Goal: Task Accomplishment & Management: Manage account settings

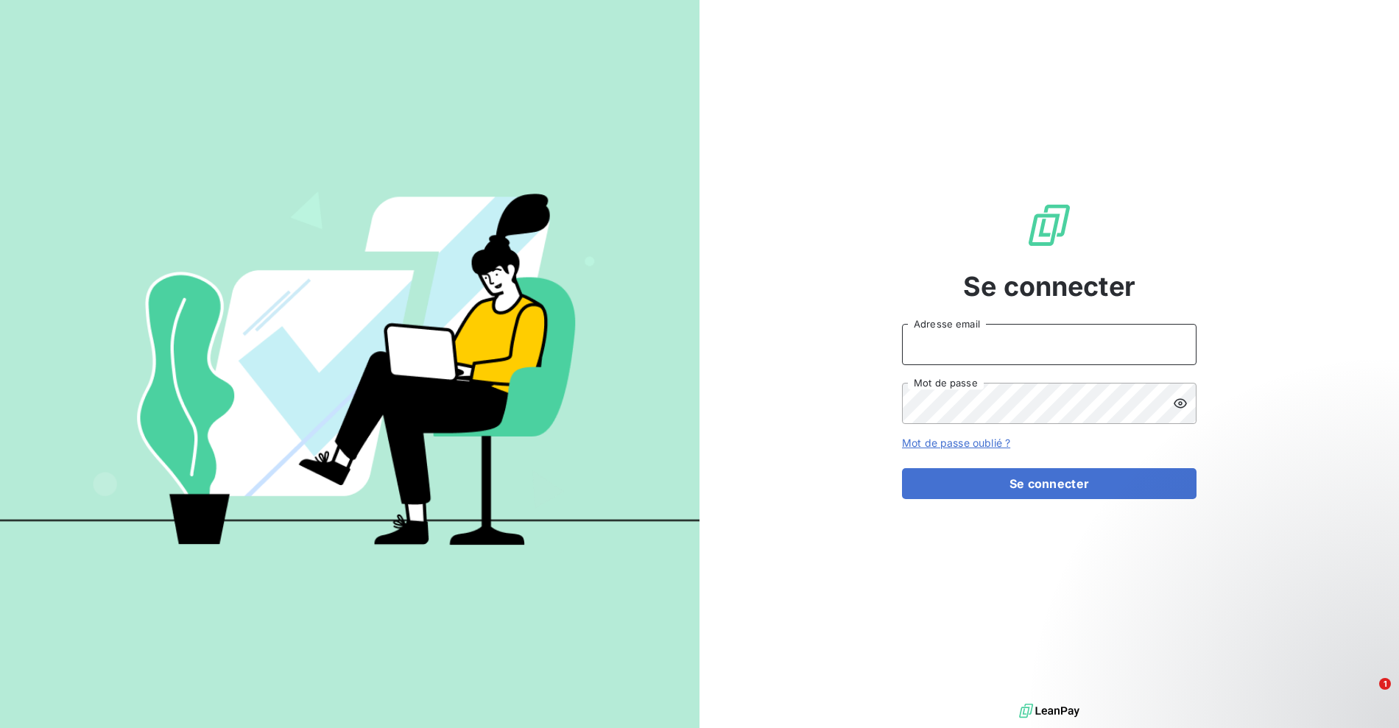
type input "[EMAIL_ADDRESS][DOMAIN_NAME]"
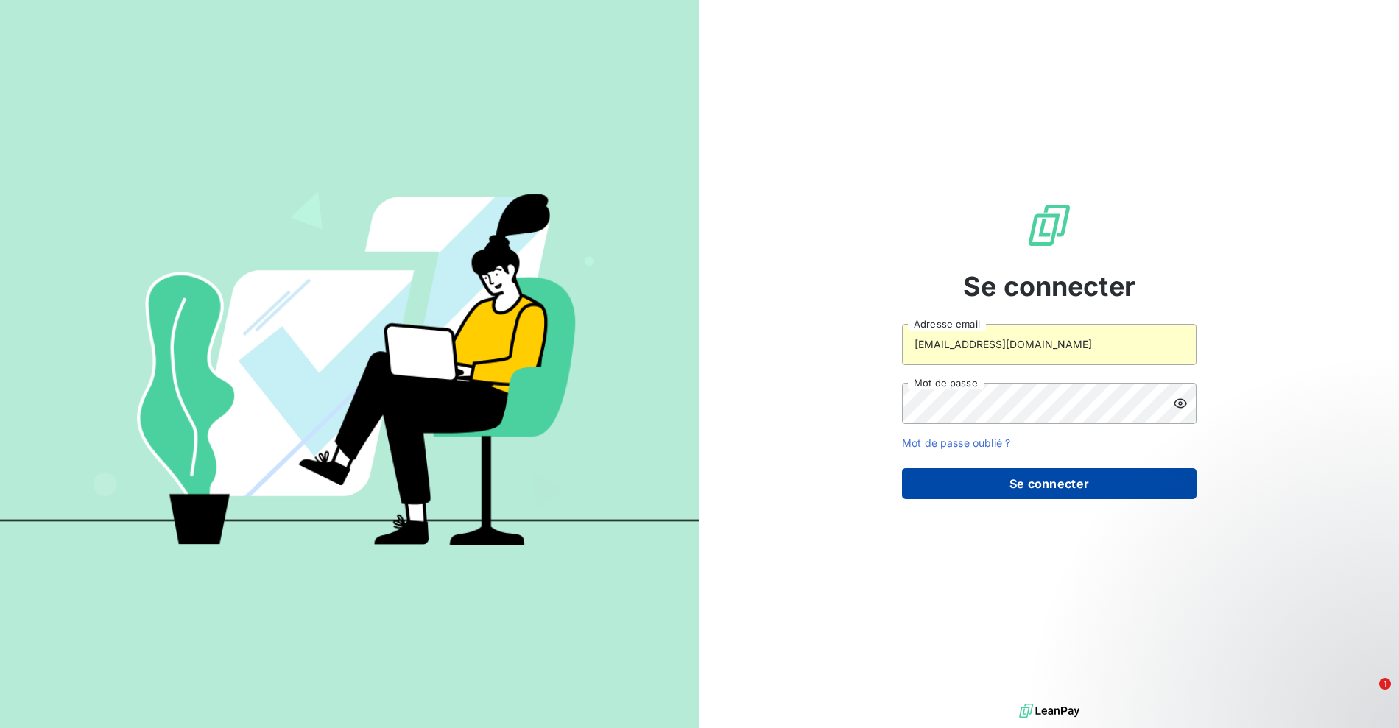
click at [1047, 481] on button "Se connecter" at bounding box center [1049, 483] width 294 height 31
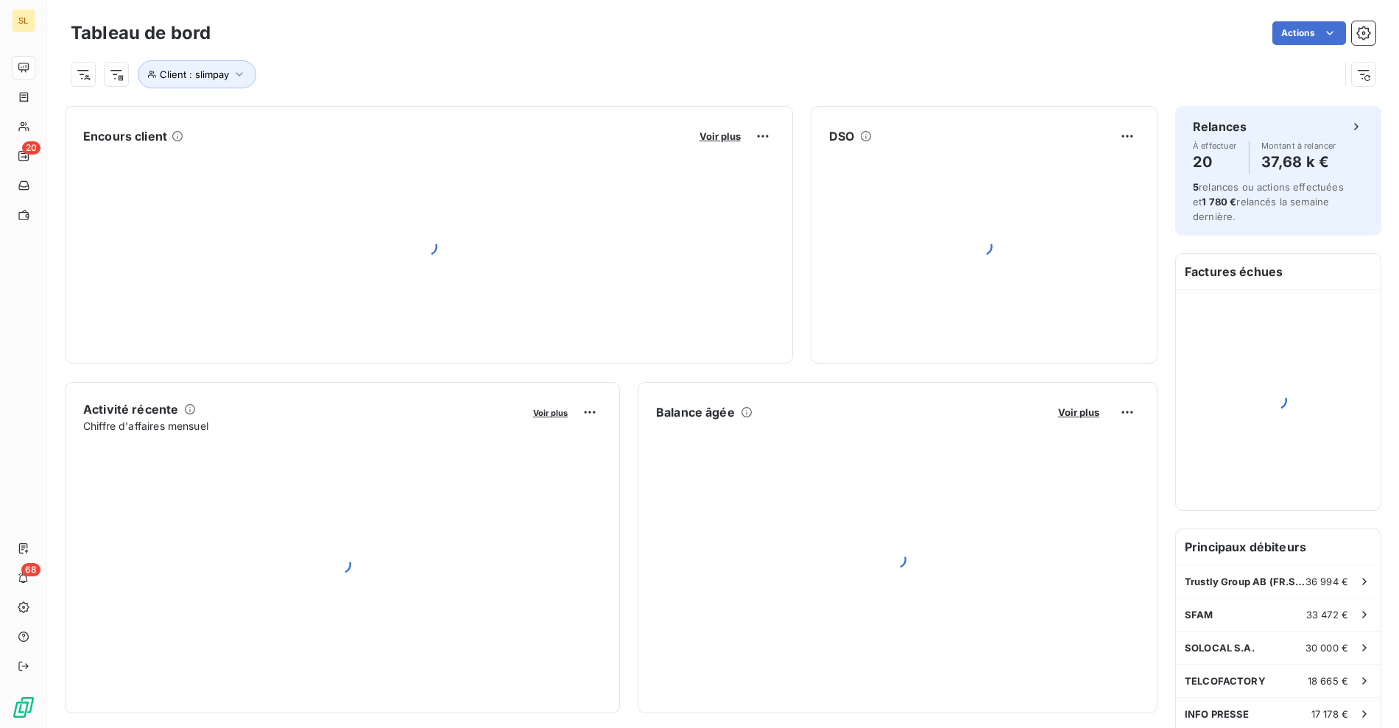
click at [514, 54] on div "Client : slimpay" at bounding box center [723, 69] width 1305 height 40
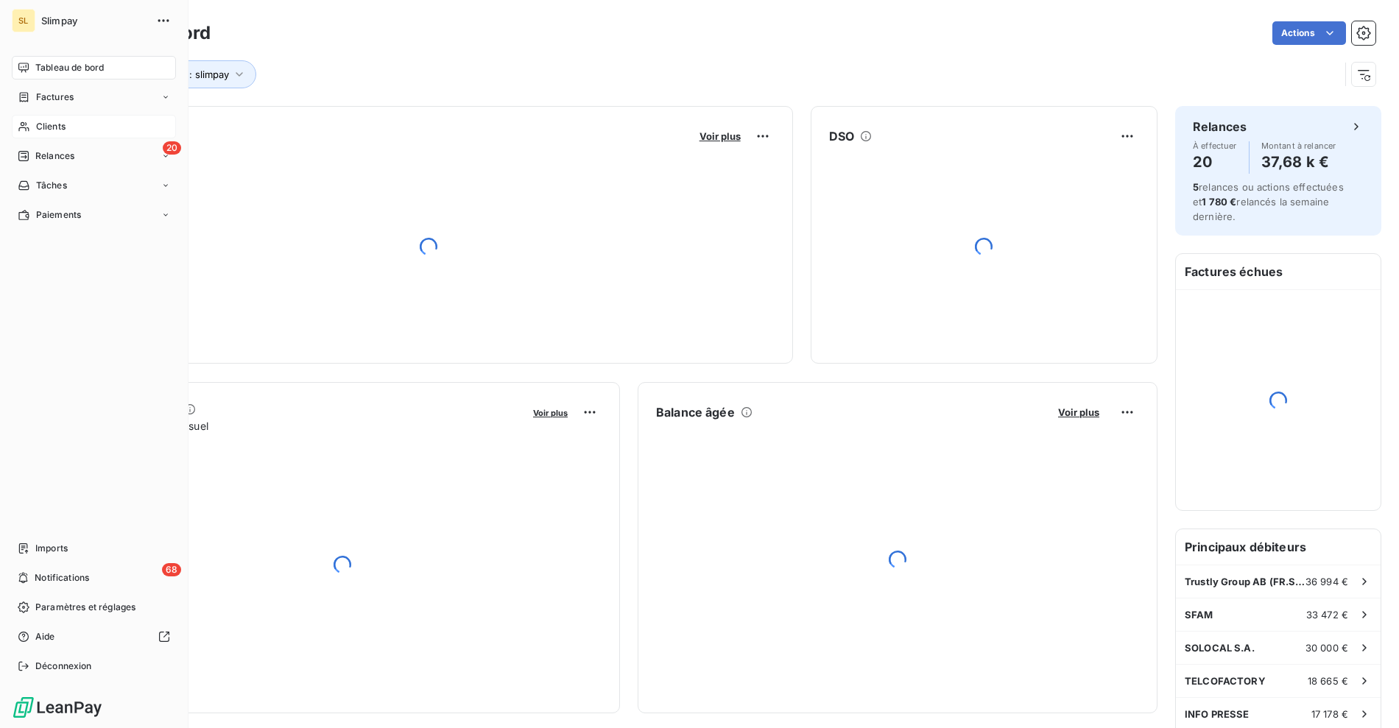
click at [31, 121] on div "Clients" at bounding box center [94, 127] width 164 height 24
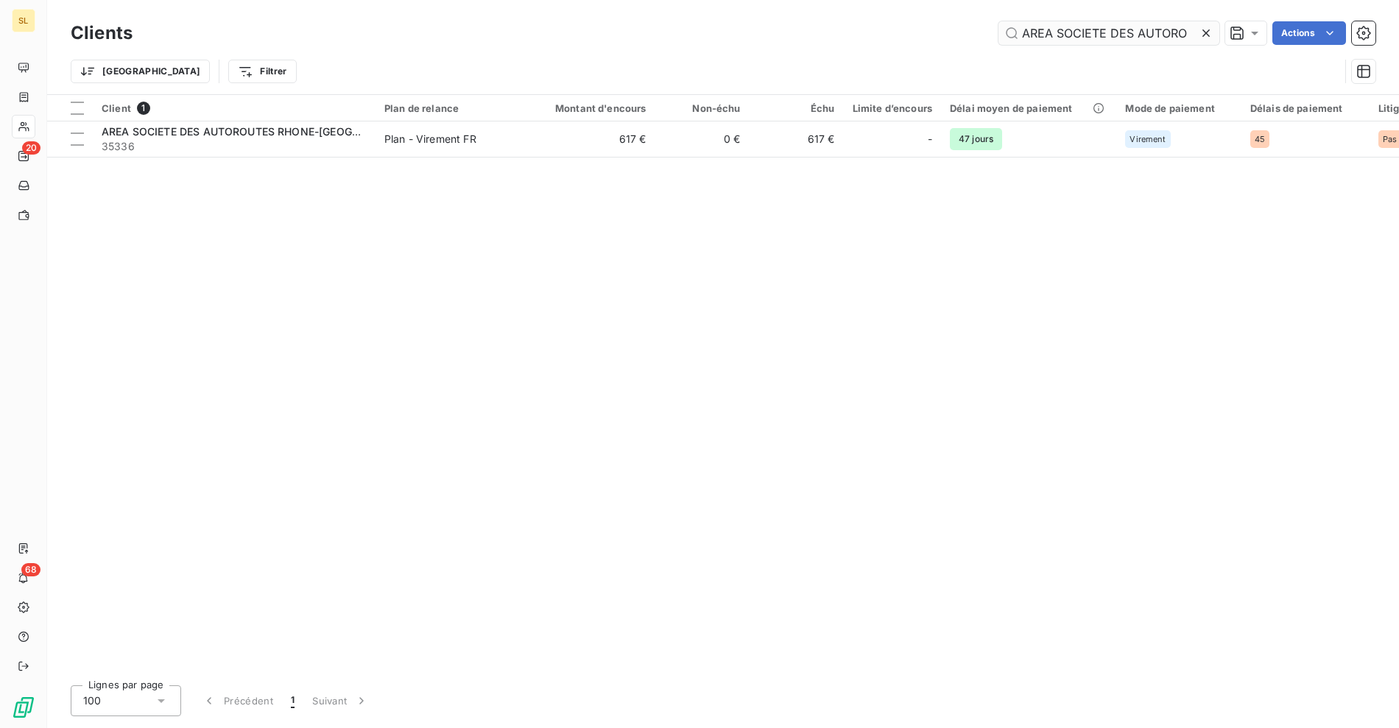
click at [1134, 28] on input "AREA SOCIETE DES AUTORO" at bounding box center [1108, 33] width 221 height 24
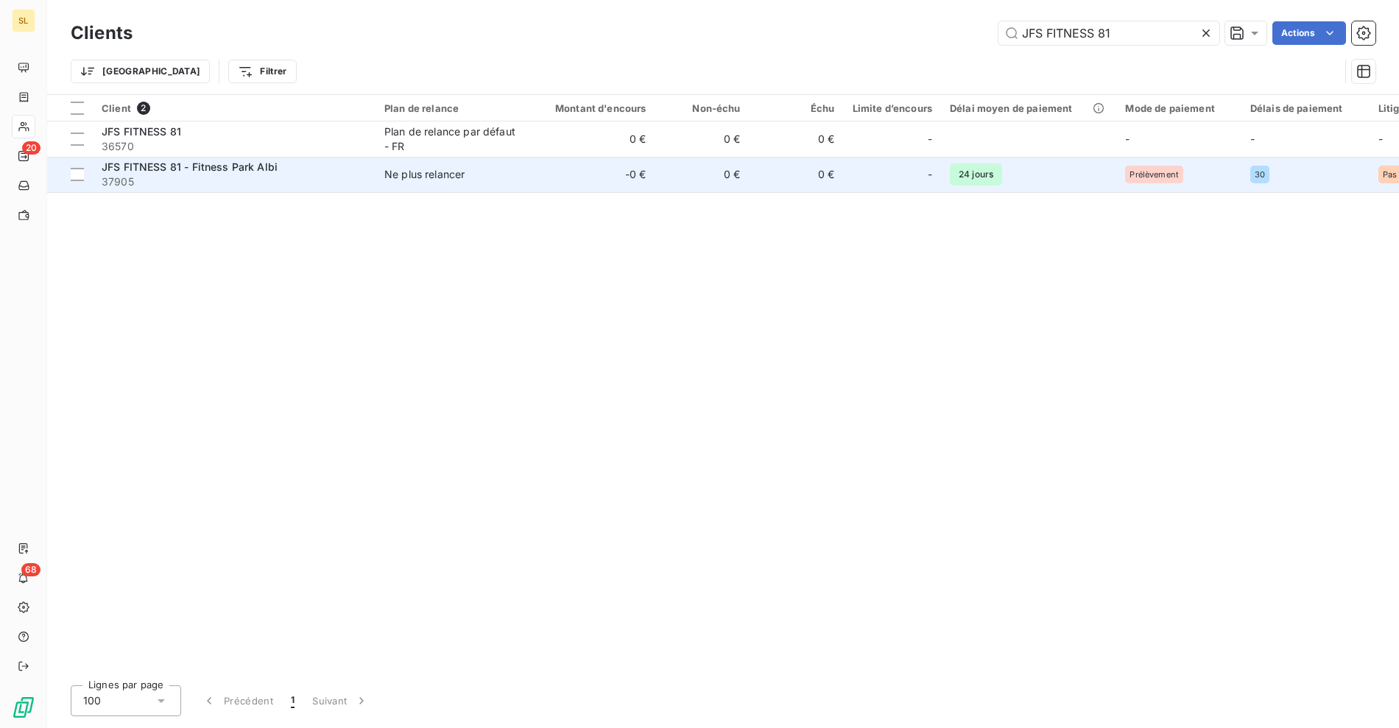
type input "JFS FITNESS 81"
click at [456, 170] on div "Ne plus relancer" at bounding box center [424, 174] width 80 height 15
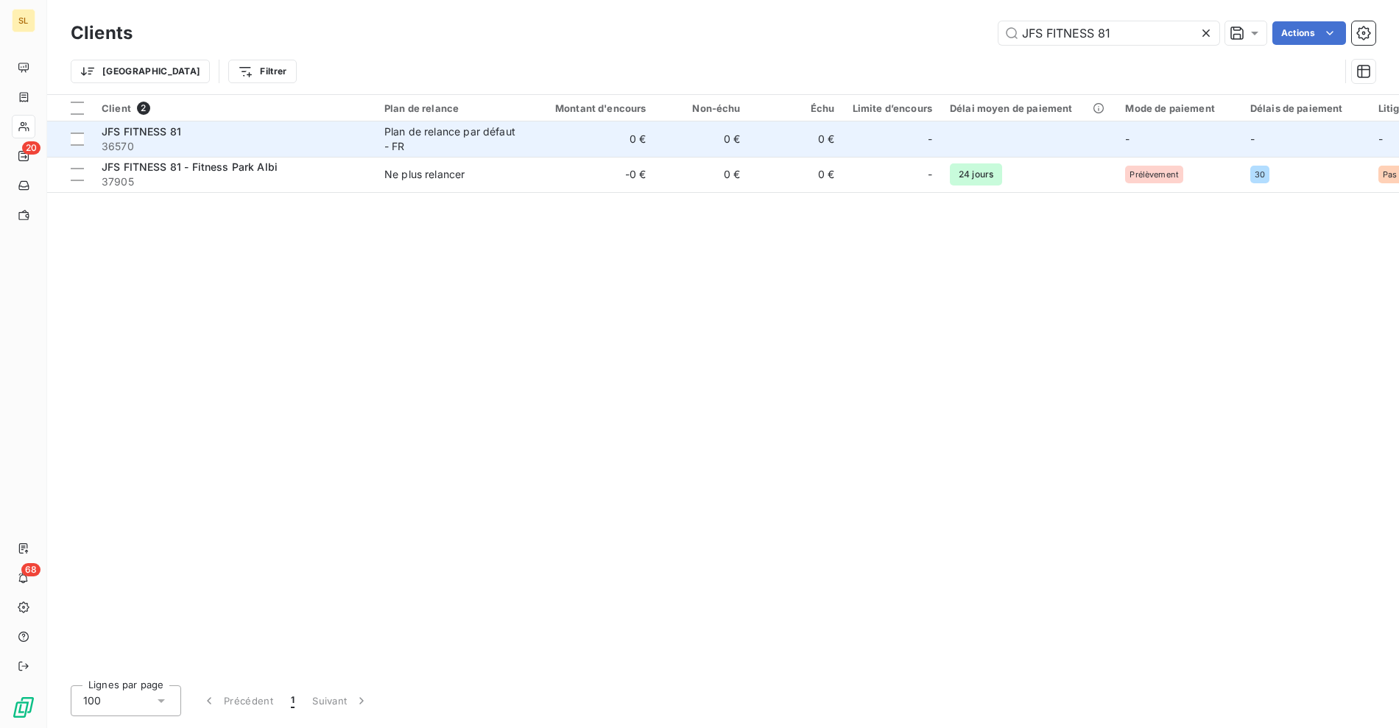
click at [497, 152] on div "Plan de relance par défaut - FR" at bounding box center [451, 138] width 135 height 29
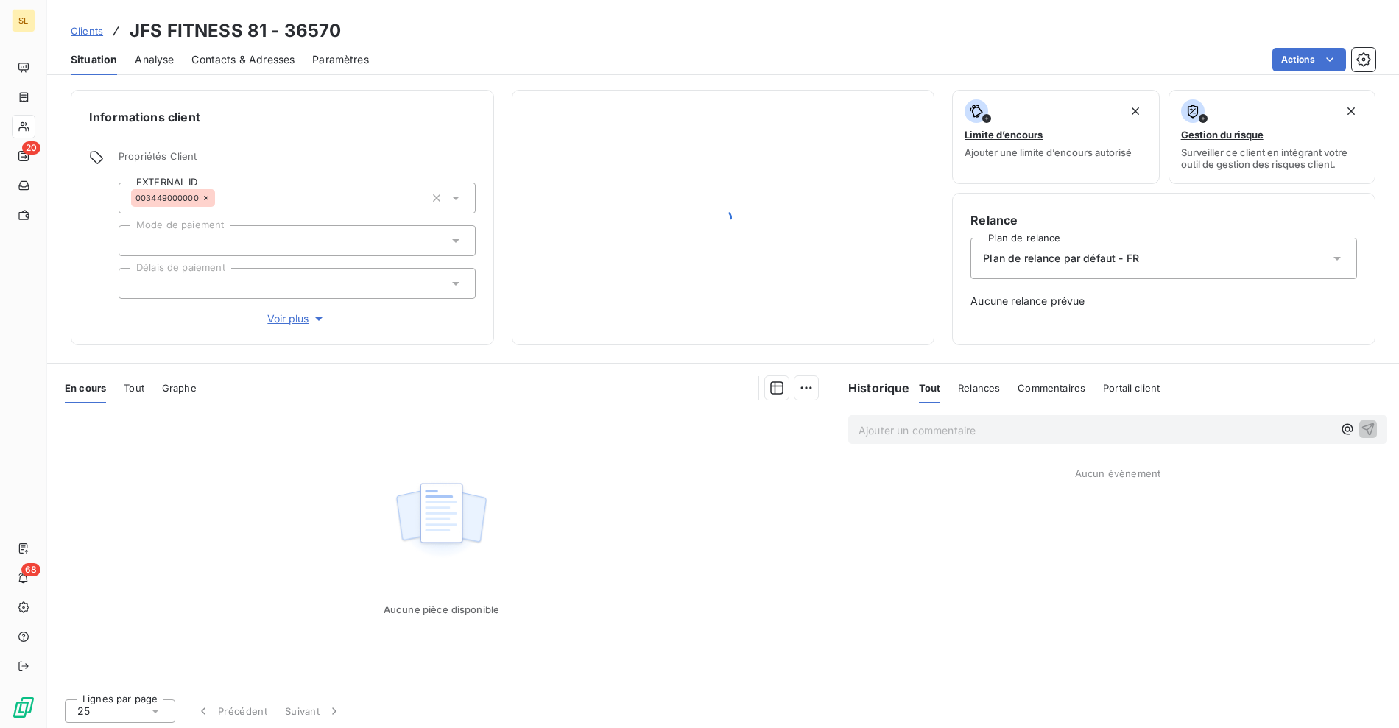
click at [99, 36] on span "Clients" at bounding box center [87, 31] width 32 height 12
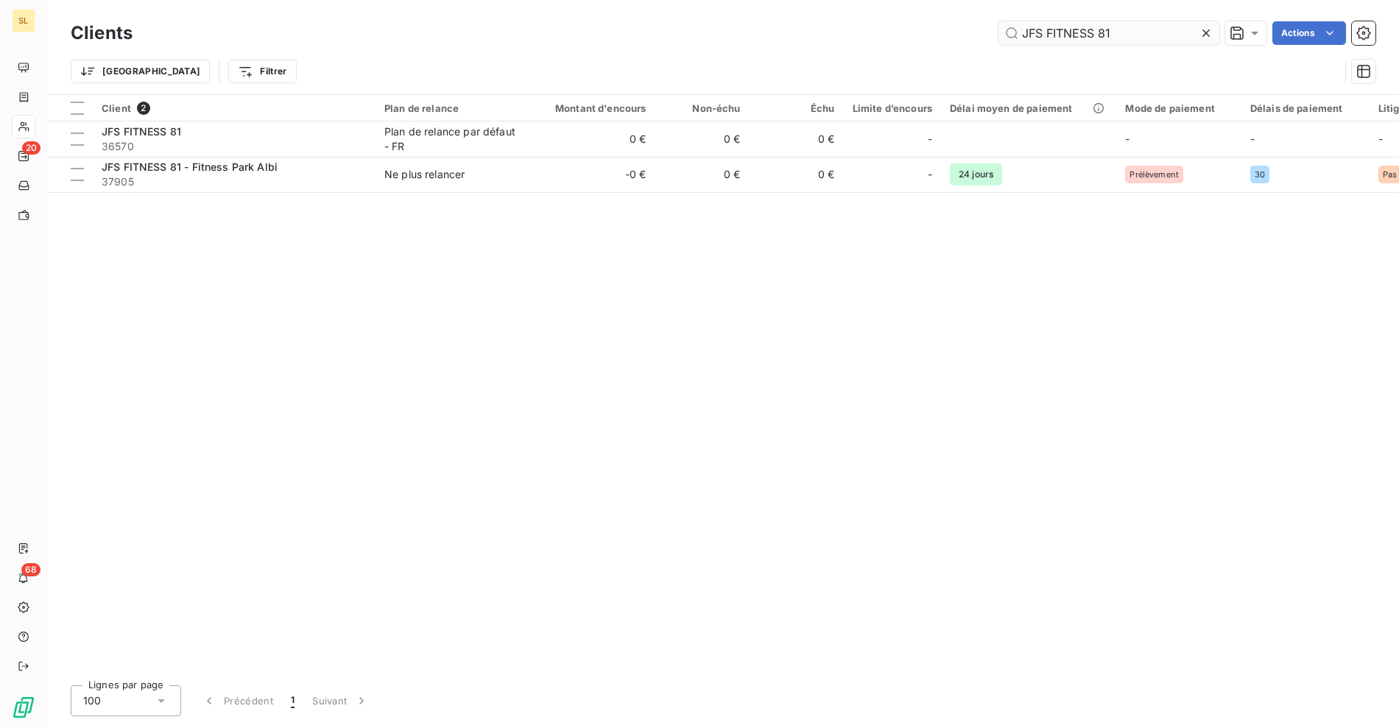
click at [1101, 38] on input "JFS FITNESS 81" at bounding box center [1108, 33] width 221 height 24
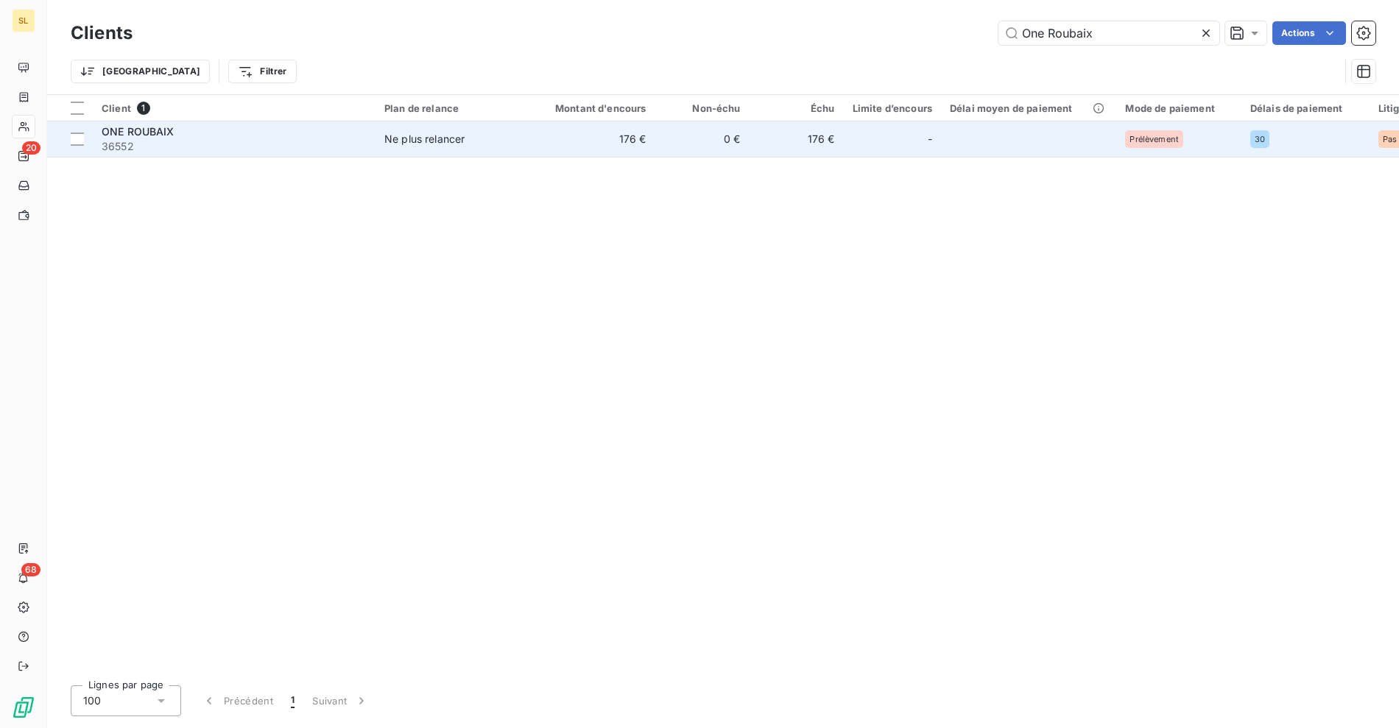
type input "One Roubaix"
click at [306, 147] on span "36552" at bounding box center [234, 146] width 265 height 15
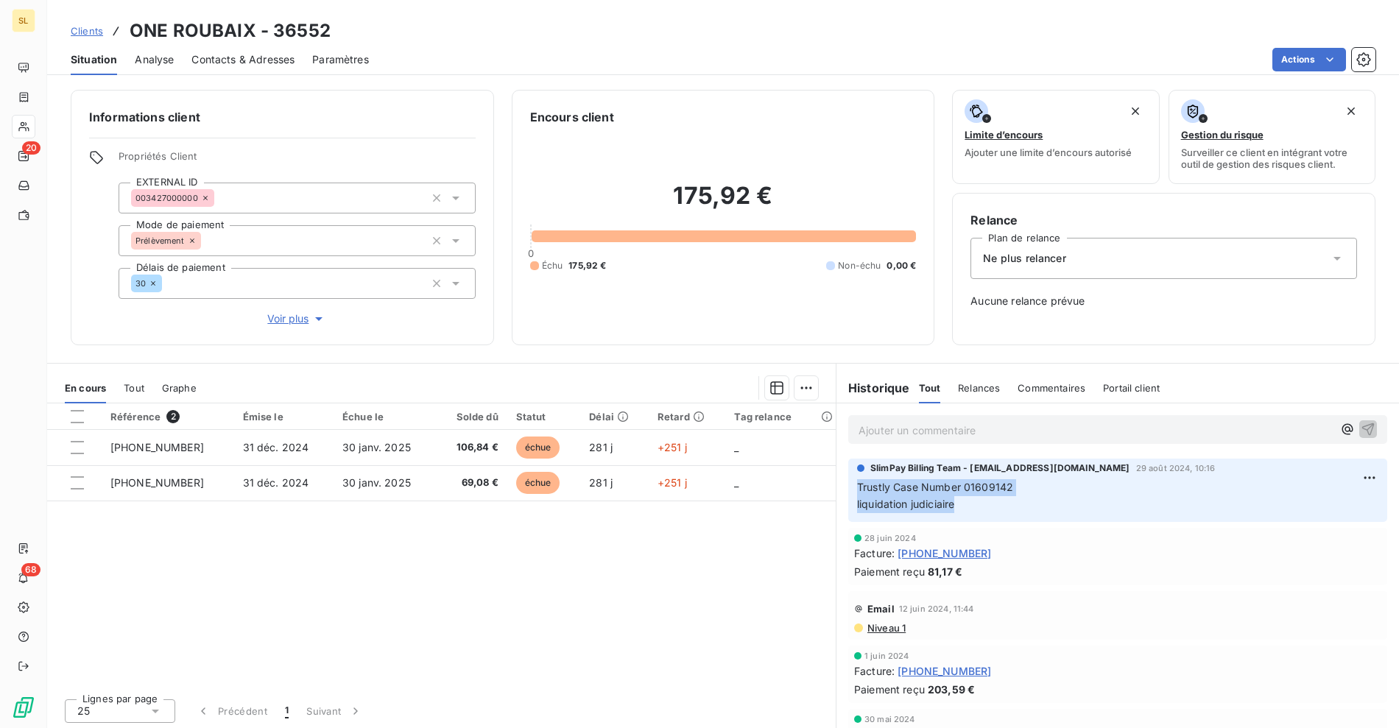
drag, startPoint x: 956, startPoint y: 505, endPoint x: 847, endPoint y: 493, distance: 110.4
click at [848, 493] on div "SlimPay Billing Team - [EMAIL_ADDRESS][DOMAIN_NAME] 29 août 2024, 10:16 Trustly…" at bounding box center [1117, 490] width 539 height 63
copy p "Trustly Case Number 01609142 liquidation judiciaire"
drag, startPoint x: 509, startPoint y: 55, endPoint x: 325, endPoint y: 62, distance: 184.2
click at [509, 54] on div "Actions" at bounding box center [881, 60] width 989 height 24
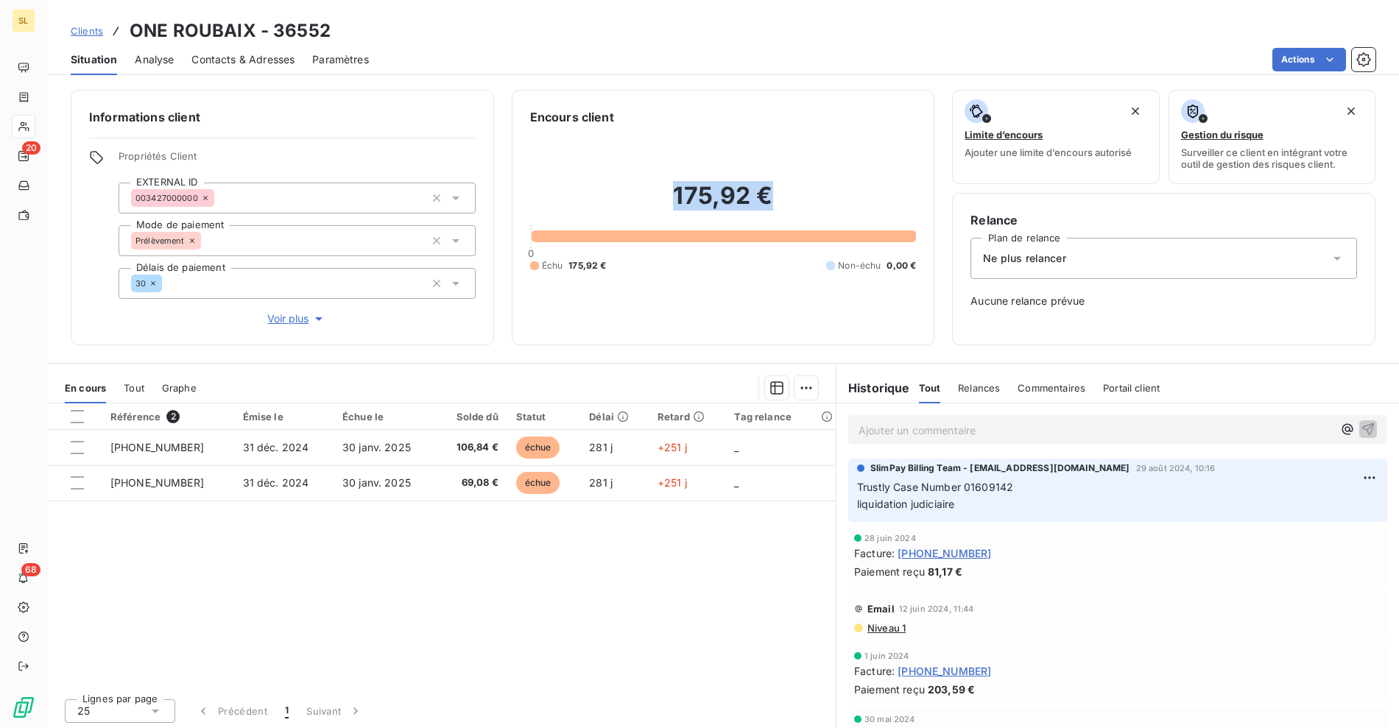
drag, startPoint x: 671, startPoint y: 197, endPoint x: 789, endPoint y: 193, distance: 118.6
click at [790, 192] on h2 "175,92 €" at bounding box center [723, 203] width 387 height 44
copy h2 "175,92 €"
